Goal: Information Seeking & Learning: Find specific fact

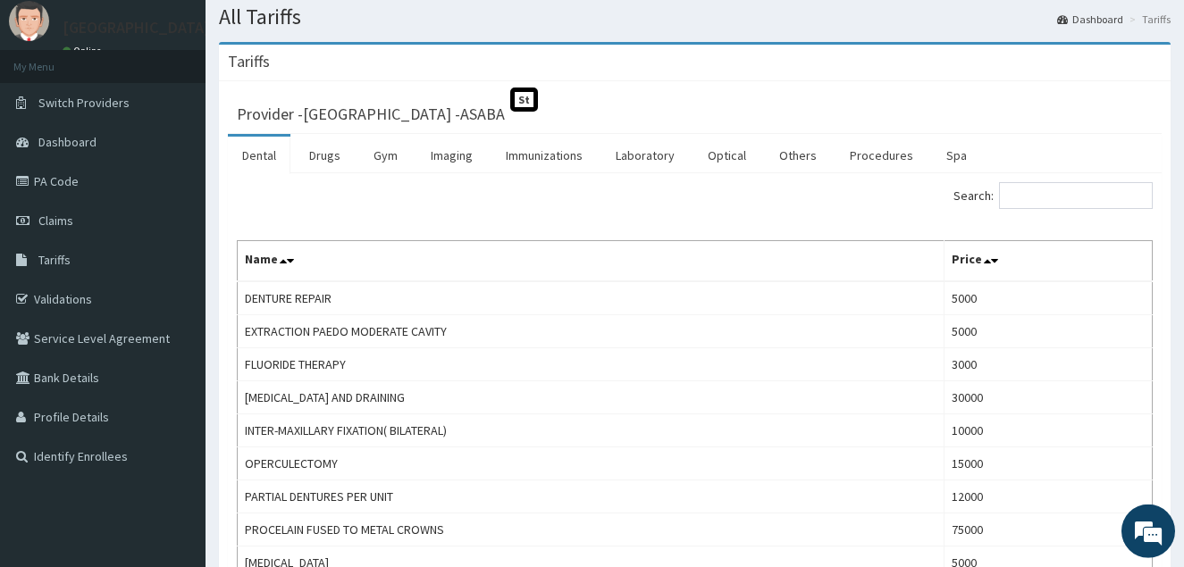
scroll to position [46, 0]
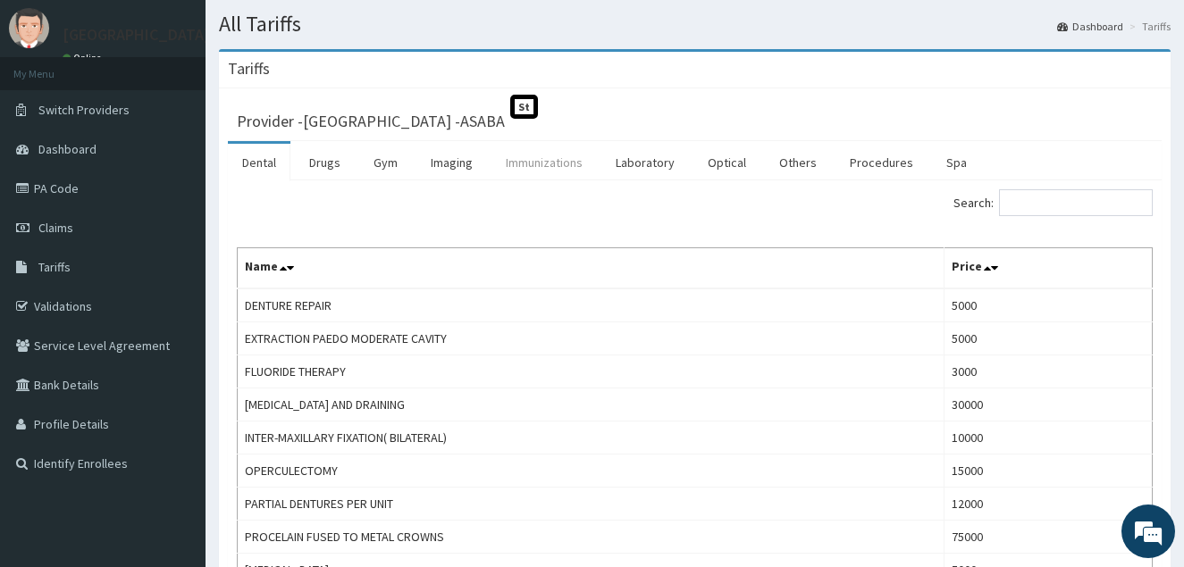
click at [505, 166] on link "Immunizations" at bounding box center [543, 163] width 105 height 38
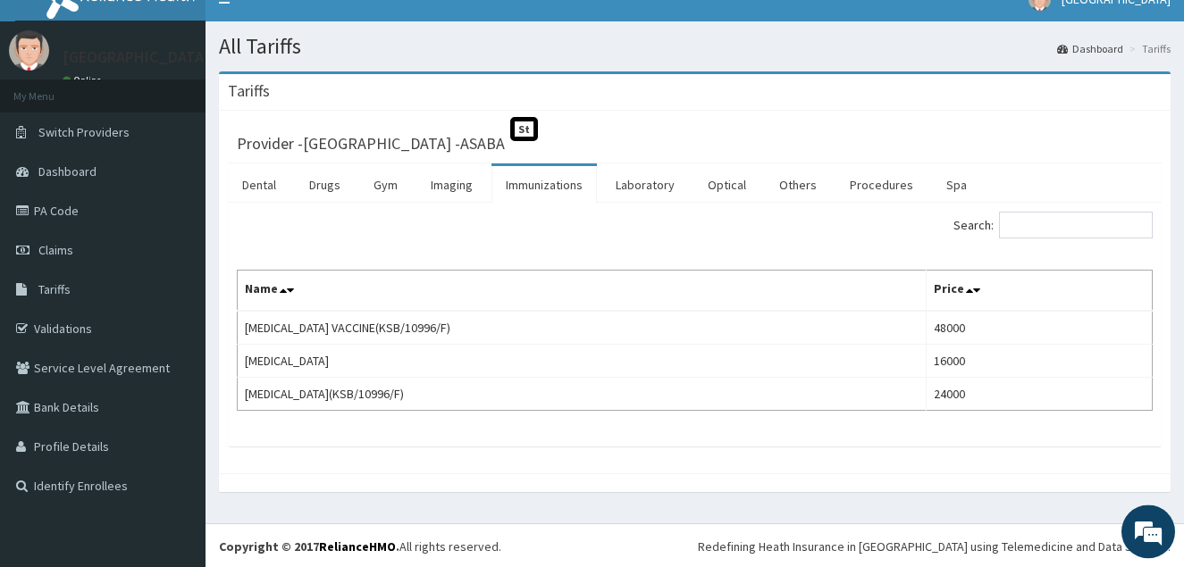
scroll to position [26, 0]
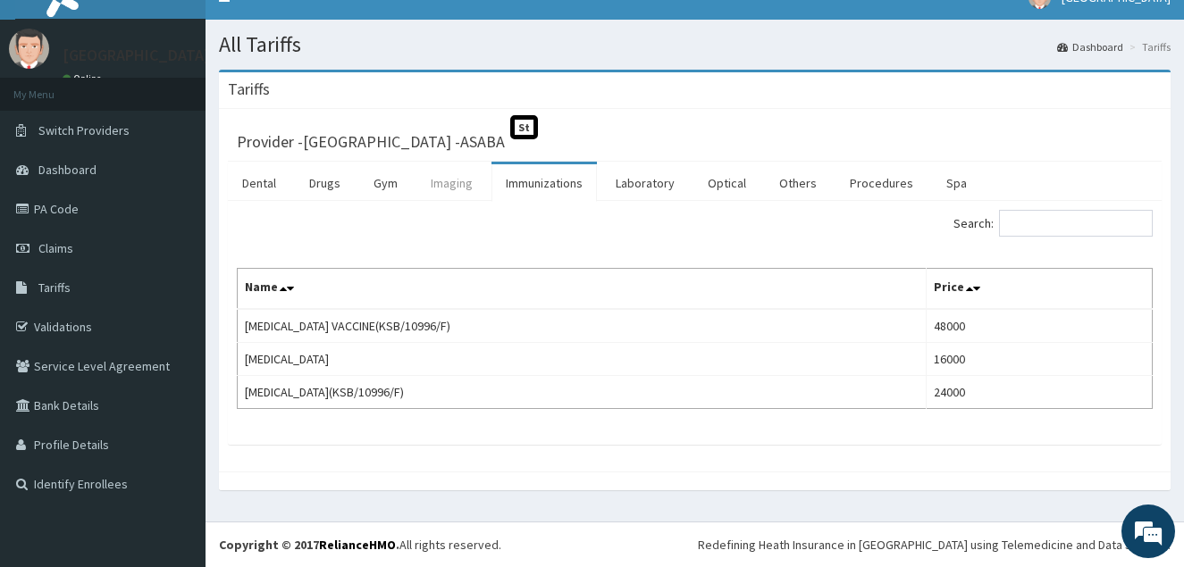
click at [468, 189] on link "Imaging" at bounding box center [451, 183] width 71 height 38
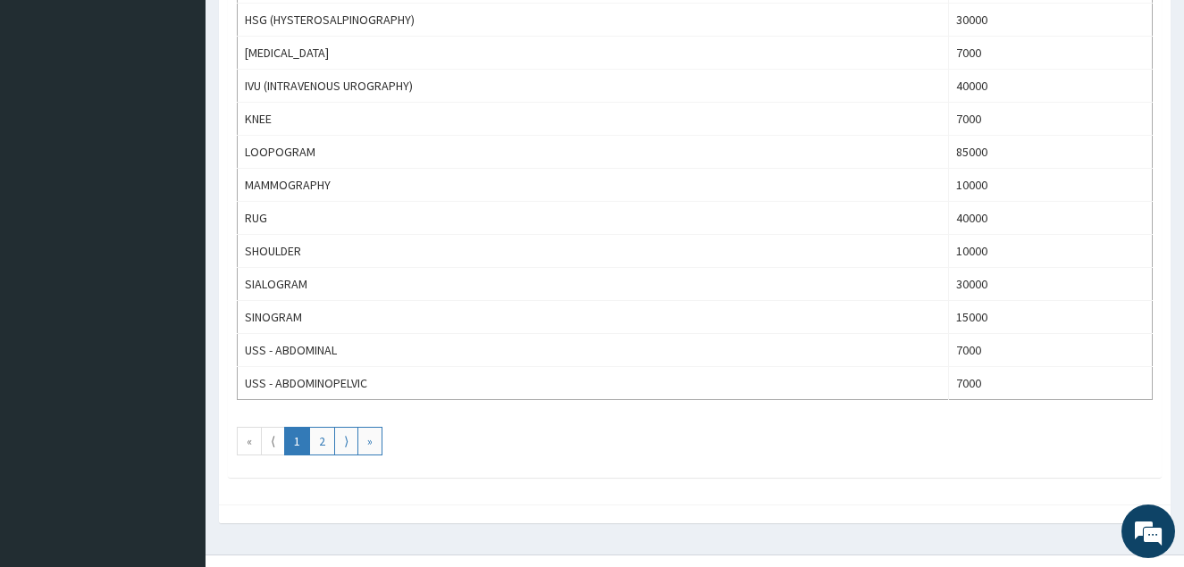
scroll to position [1595, 0]
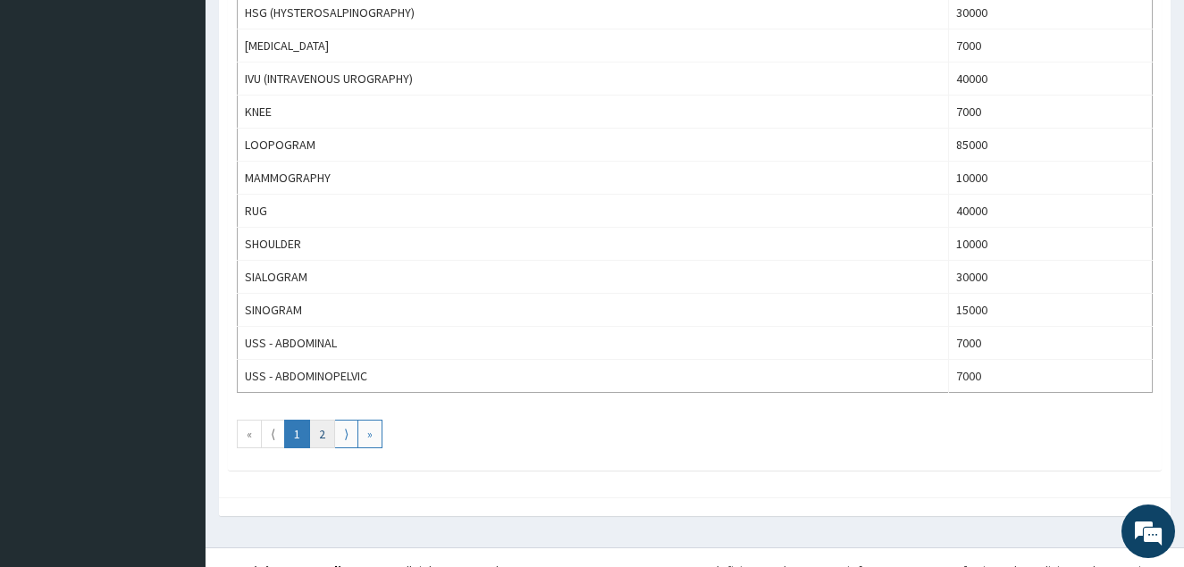
click at [322, 442] on link "2" at bounding box center [322, 434] width 26 height 29
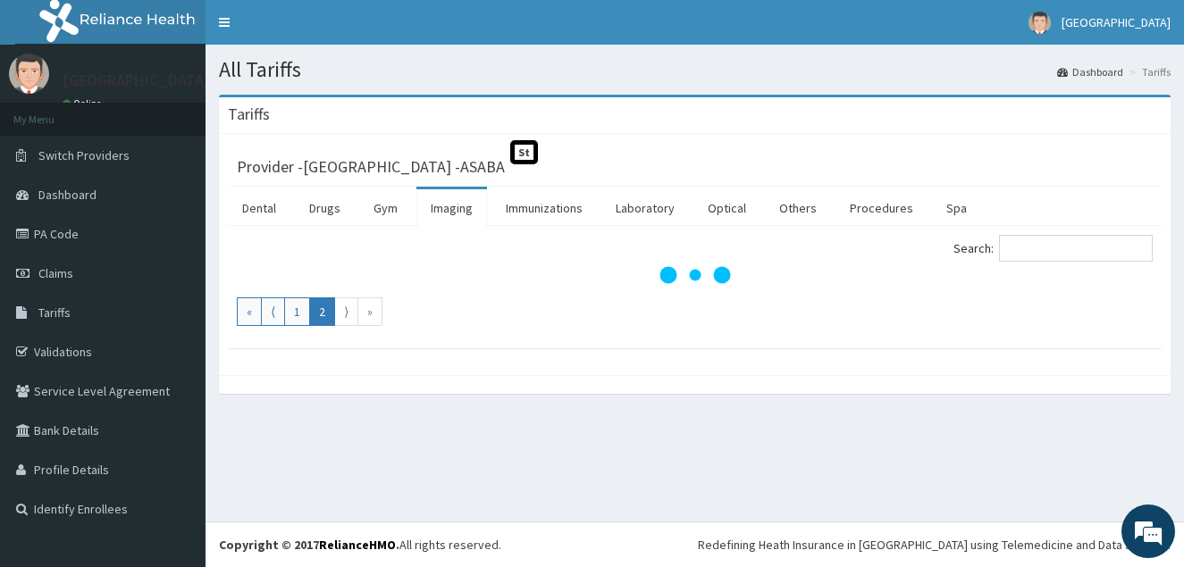
scroll to position [0, 0]
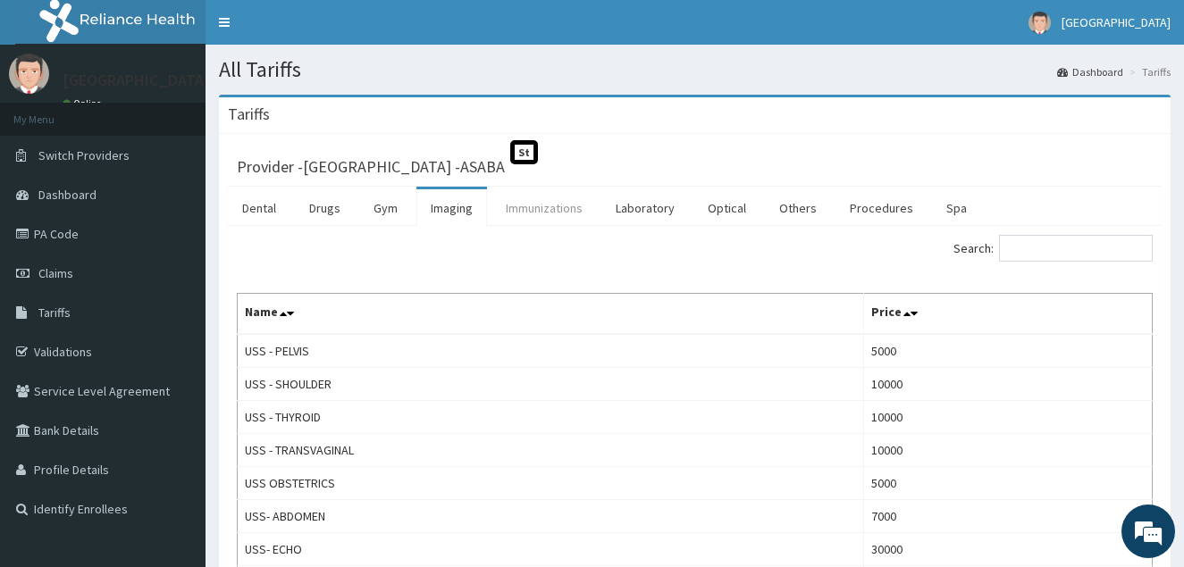
click at [566, 219] on link "Immunizations" at bounding box center [543, 208] width 105 height 38
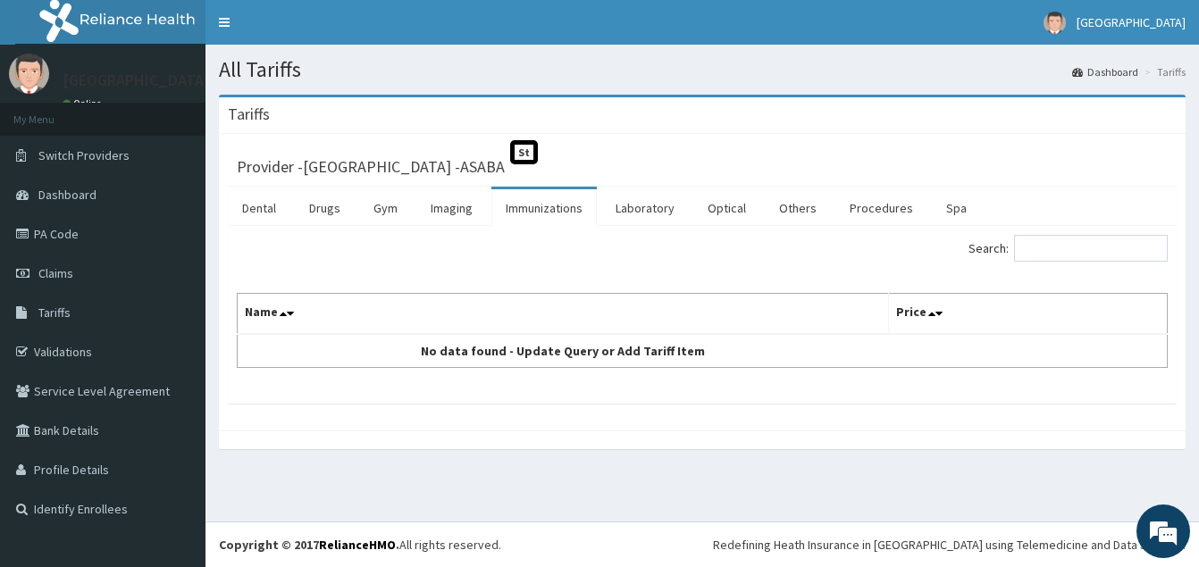
click at [527, 209] on link "Immunizations" at bounding box center [543, 208] width 105 height 38
click at [511, 213] on link "Immunizations" at bounding box center [543, 208] width 105 height 38
click at [514, 214] on link "Immunizations" at bounding box center [543, 208] width 105 height 38
click at [448, 211] on link "Imaging" at bounding box center [451, 208] width 71 height 38
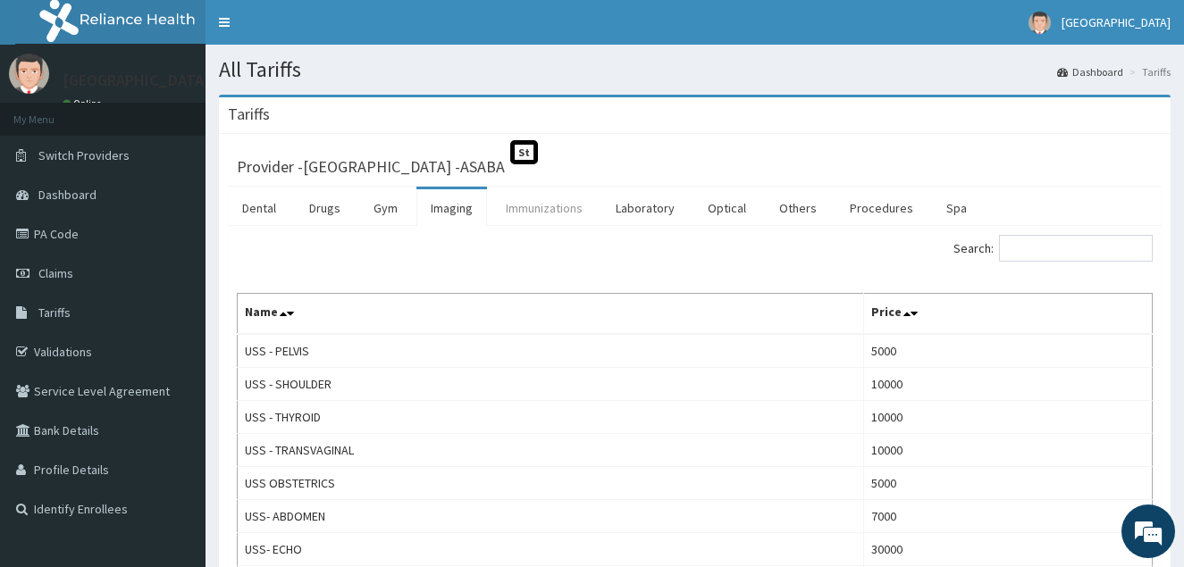
click at [517, 212] on link "Immunizations" at bounding box center [543, 208] width 105 height 38
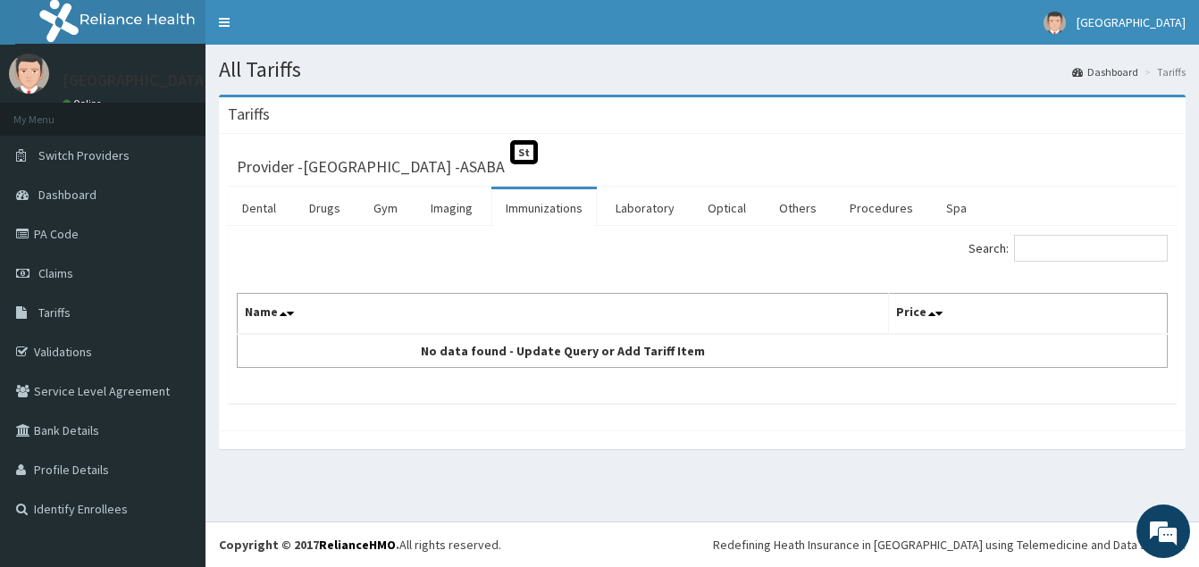
click at [517, 212] on link "Immunizations" at bounding box center [543, 208] width 105 height 38
click at [629, 210] on link "Laboratory" at bounding box center [645, 208] width 88 height 38
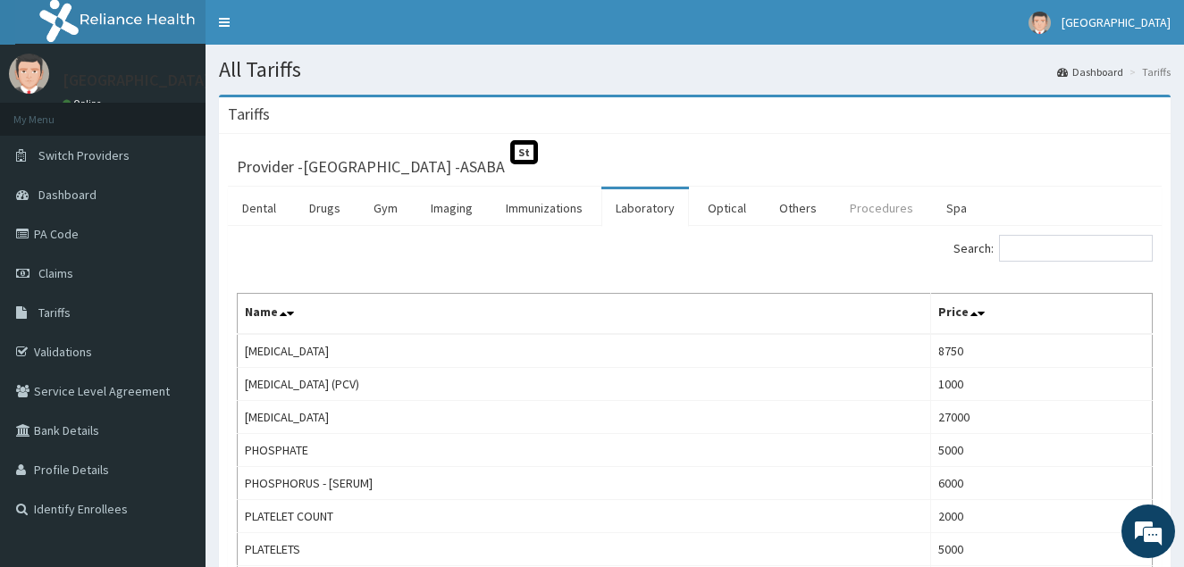
click at [875, 214] on link "Procedures" at bounding box center [882, 208] width 92 height 38
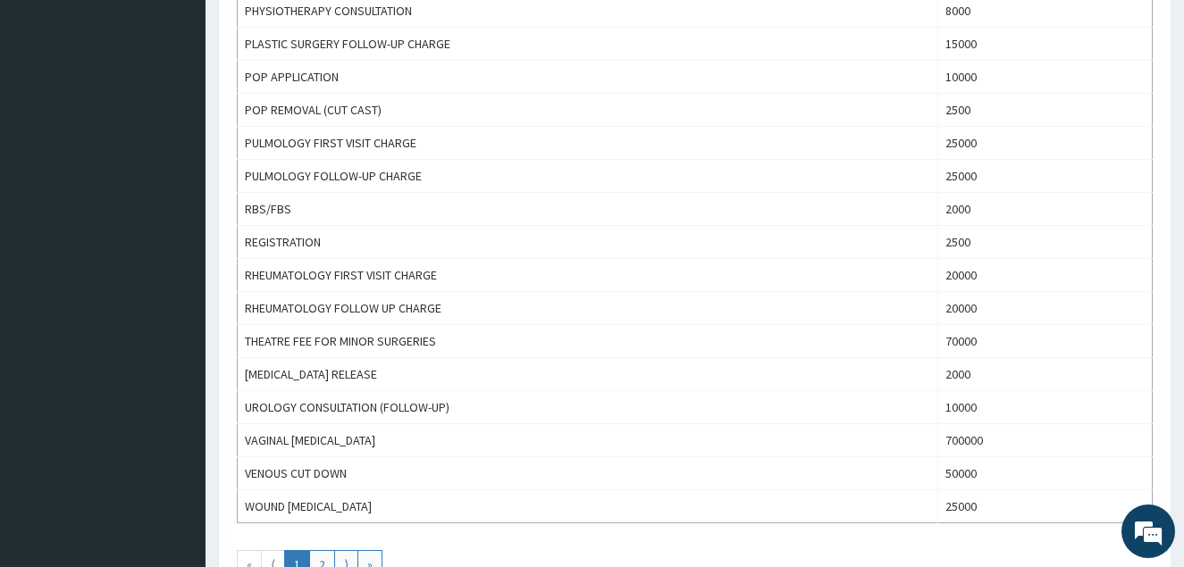
scroll to position [684, 0]
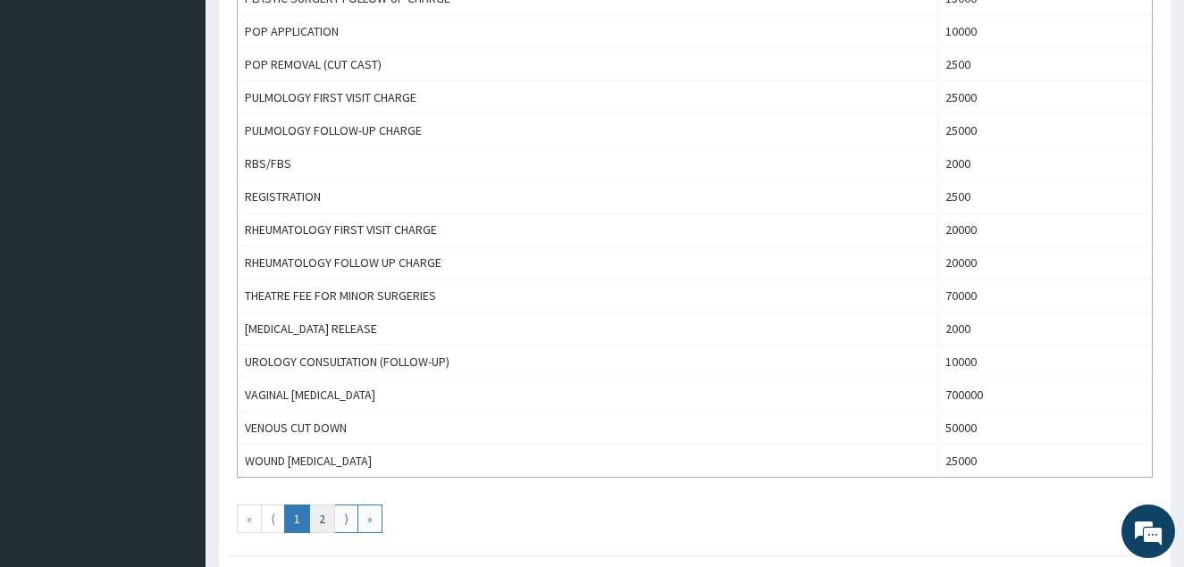
click at [323, 521] on link "2" at bounding box center [322, 519] width 26 height 29
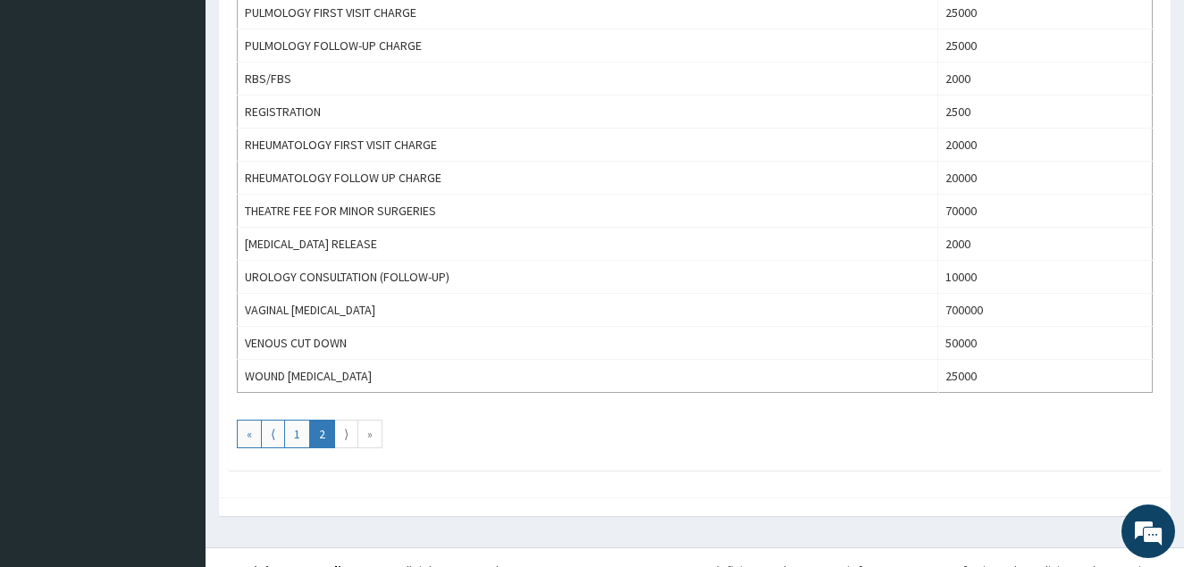
scroll to position [775, 0]
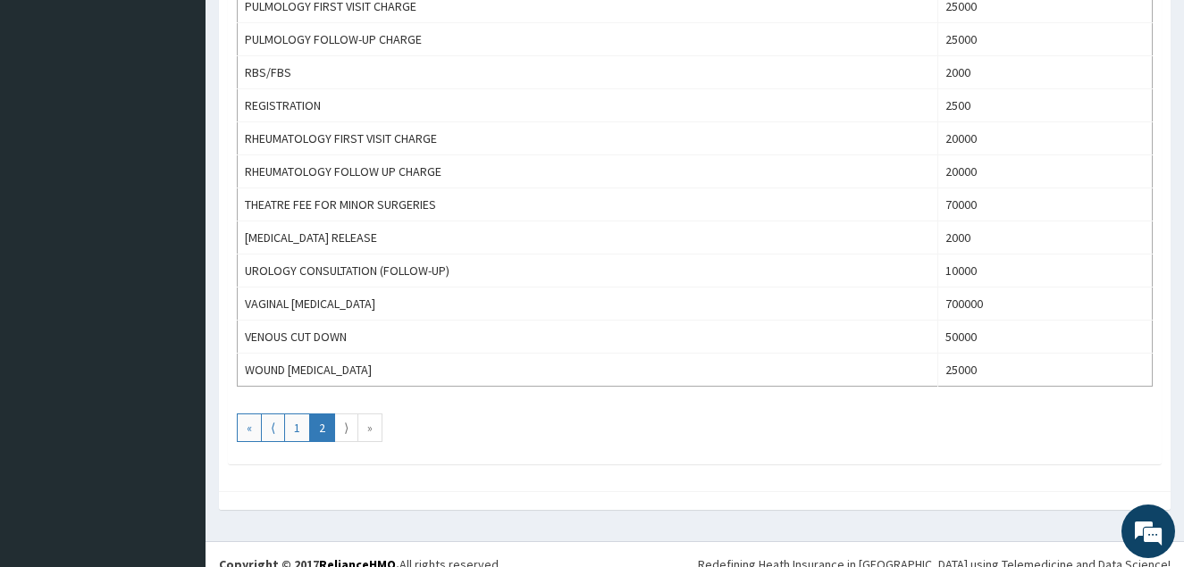
click at [349, 433] on link "⟩" at bounding box center [346, 428] width 24 height 29
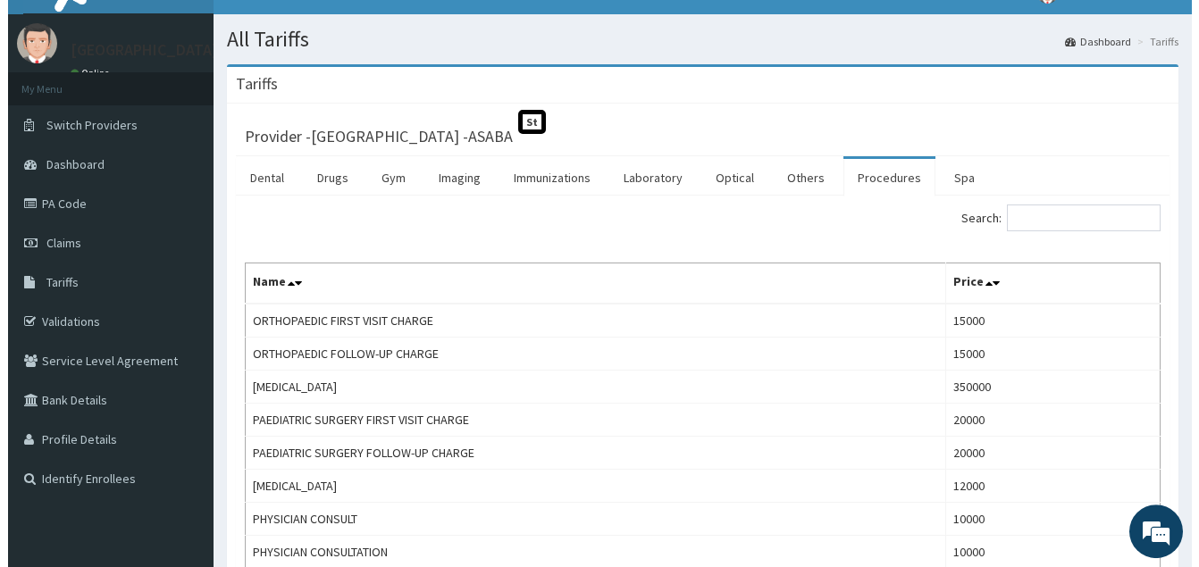
scroll to position [0, 0]
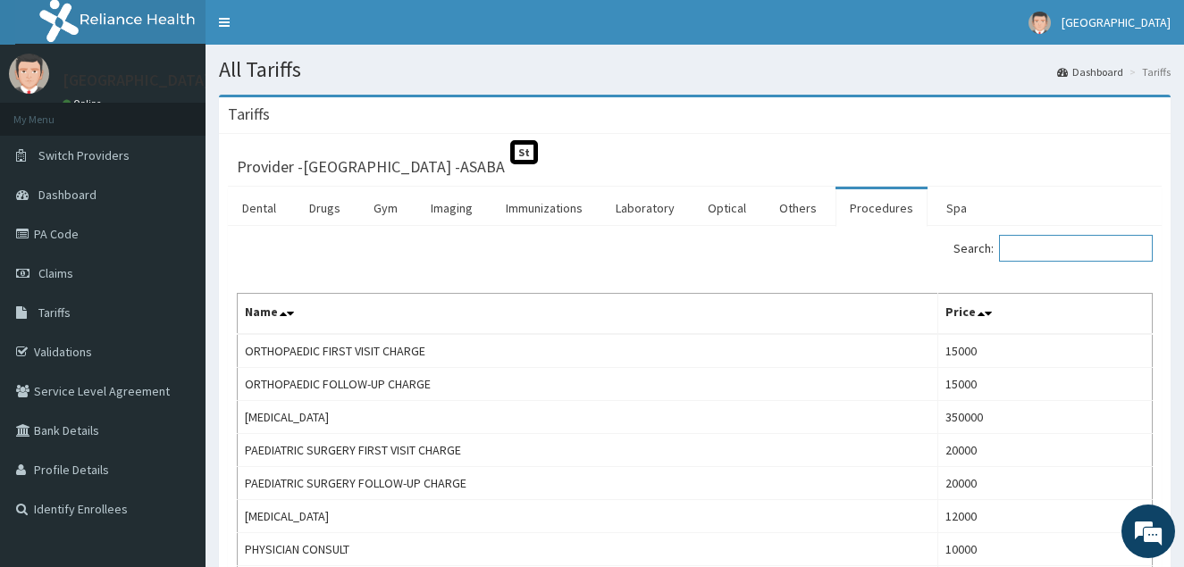
click at [1036, 249] on input "Search:" at bounding box center [1076, 248] width 154 height 27
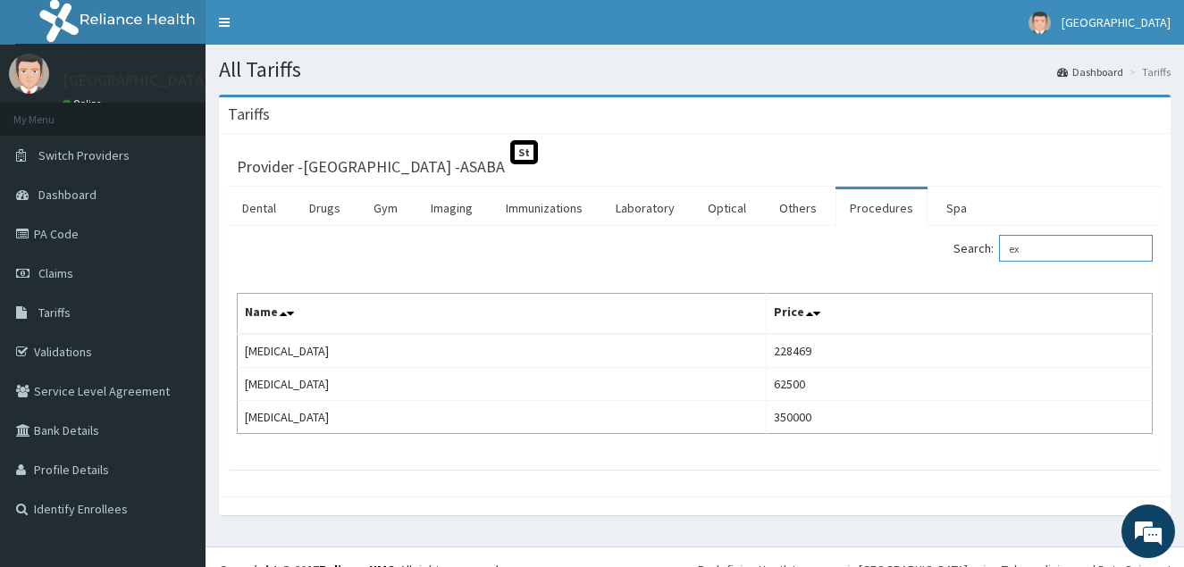
type input "e"
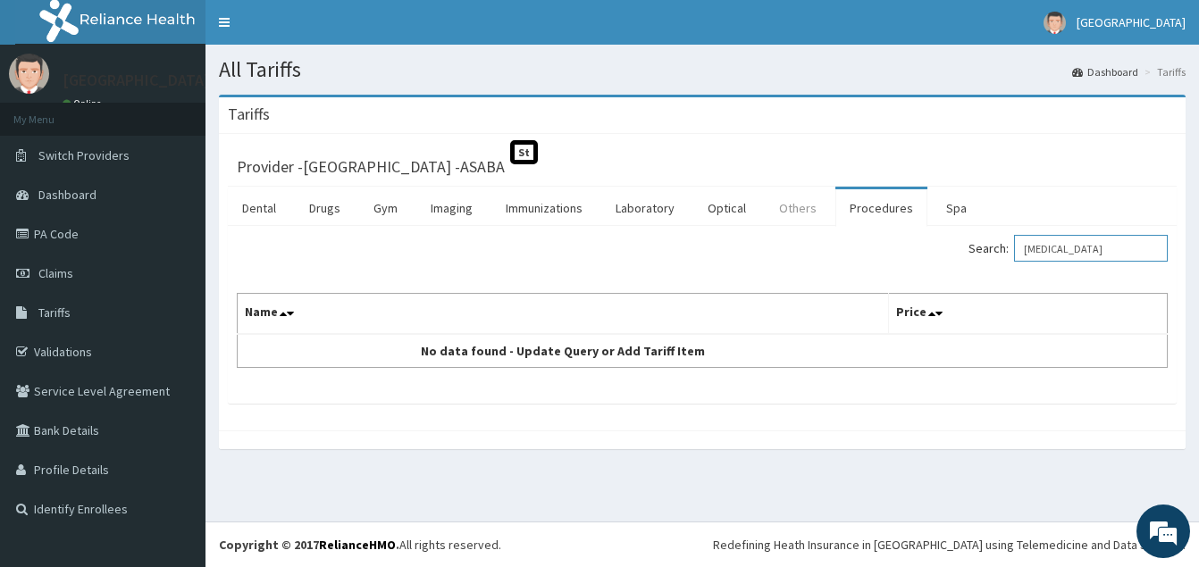
type input "[MEDICAL_DATA]"
click at [805, 211] on link "Others" at bounding box center [798, 208] width 66 height 38
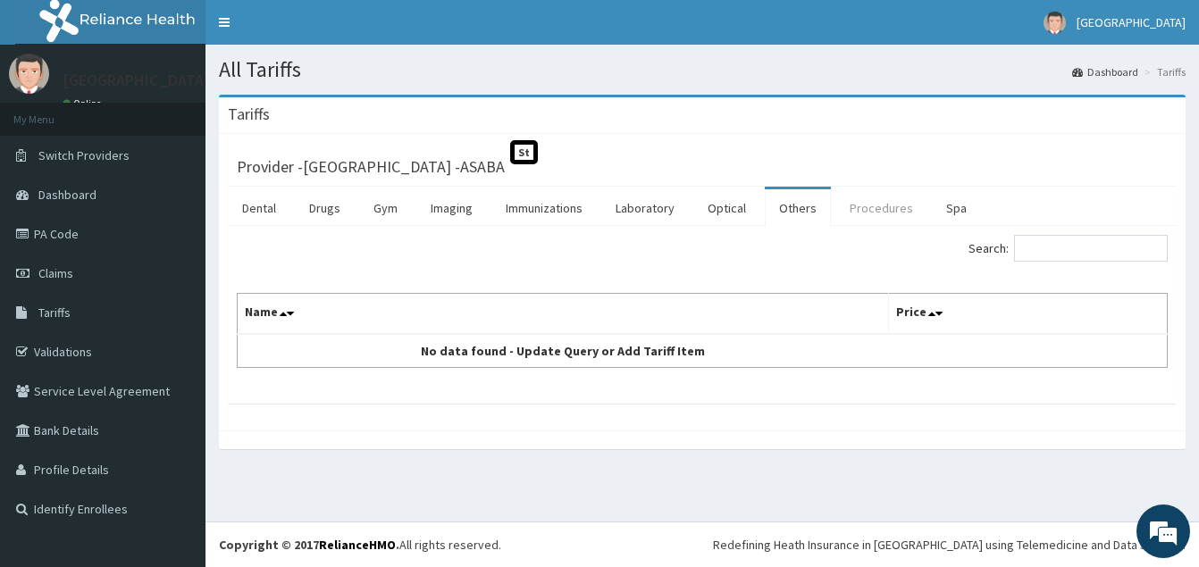
click at [895, 211] on link "Procedures" at bounding box center [882, 208] width 92 height 38
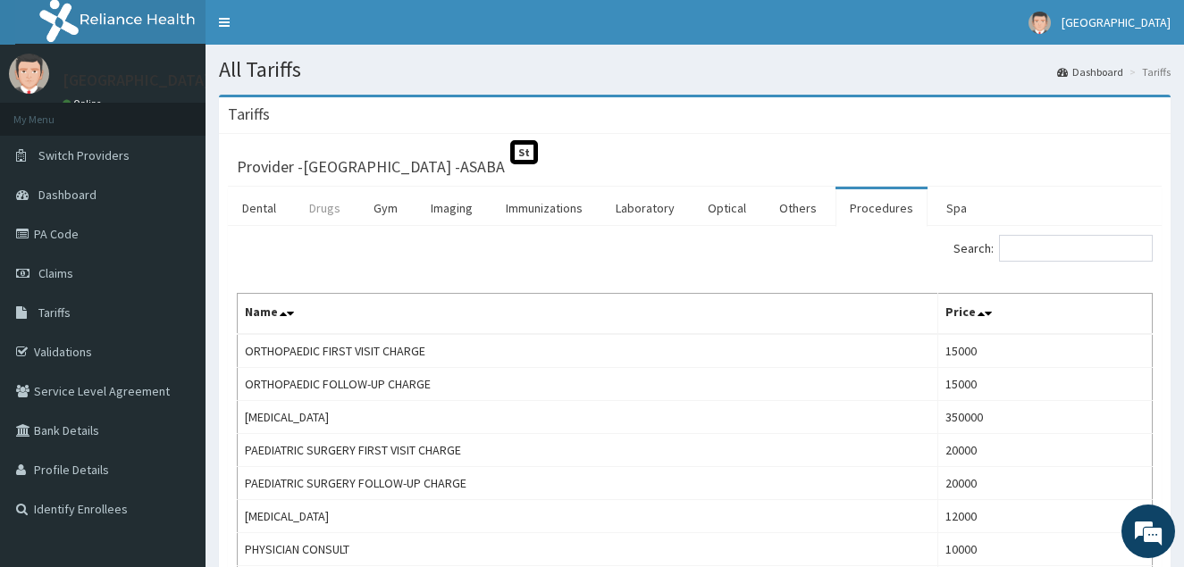
click at [325, 209] on link "Drugs" at bounding box center [325, 208] width 60 height 38
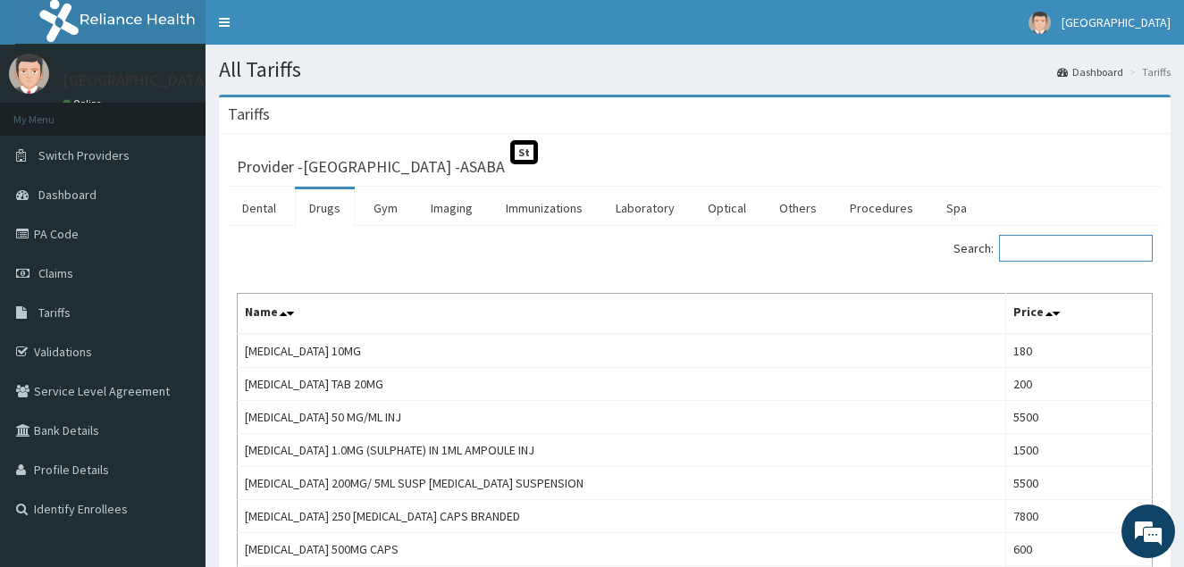
click at [1046, 249] on input "Search:" at bounding box center [1076, 248] width 154 height 27
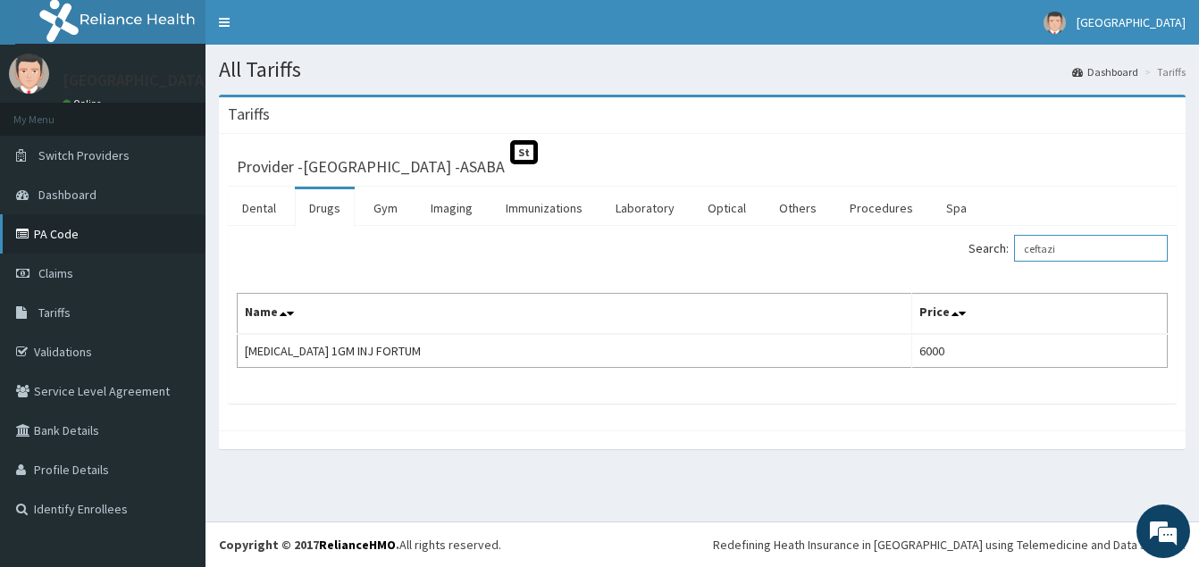
type input "ceftazi"
click at [94, 240] on link "PA Code" at bounding box center [103, 233] width 206 height 39
